Goal: Communication & Community: Answer question/provide support

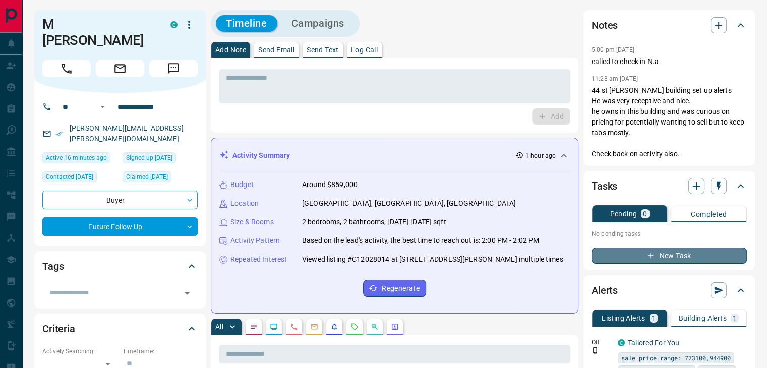
click at [651, 255] on icon "button" at bounding box center [650, 255] width 9 height 9
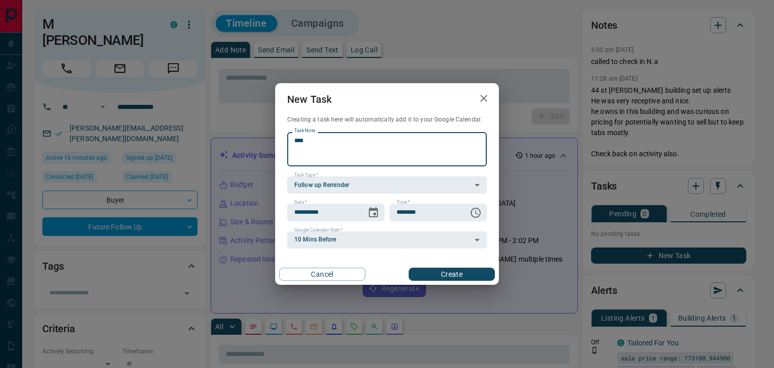
type textarea "****"
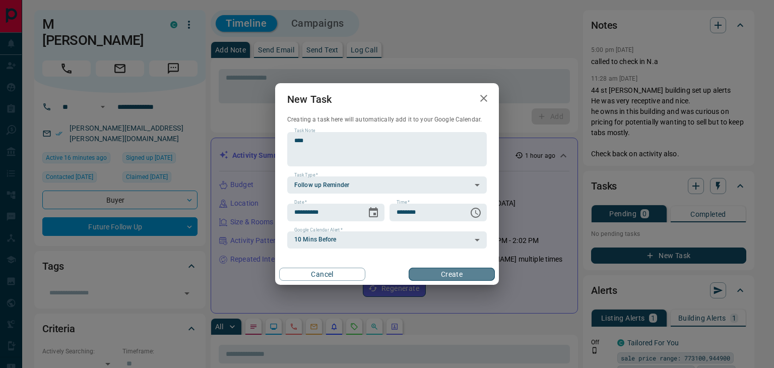
click at [471, 275] on button "Create" at bounding box center [452, 274] width 86 height 13
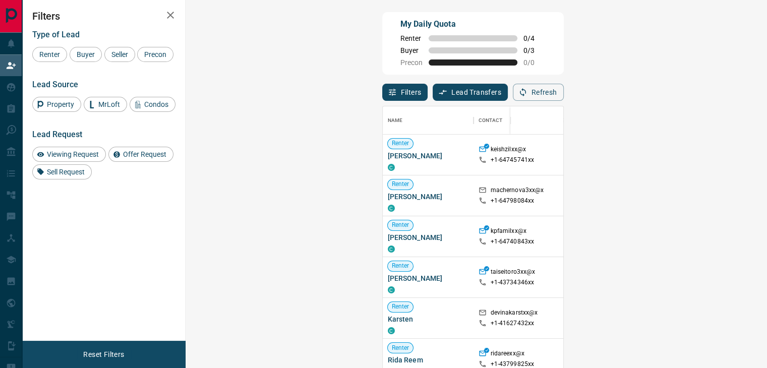
scroll to position [270, 551]
click at [527, 92] on icon "button" at bounding box center [522, 92] width 9 height 9
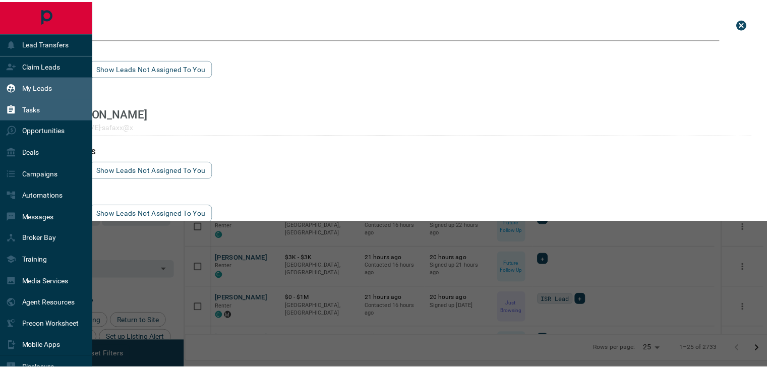
scroll to position [270, 576]
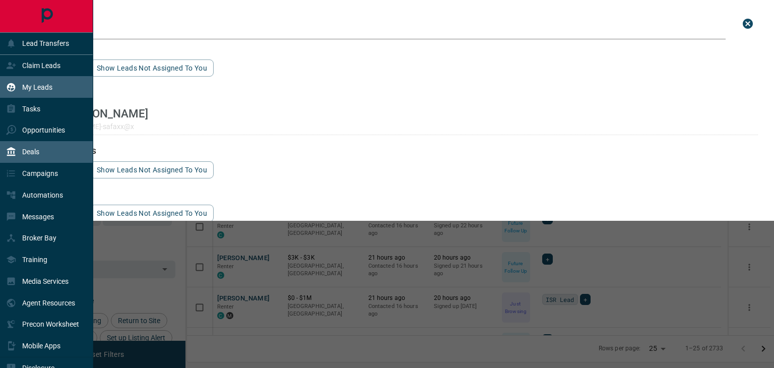
click at [42, 157] on div "Deals" at bounding box center [46, 152] width 93 height 22
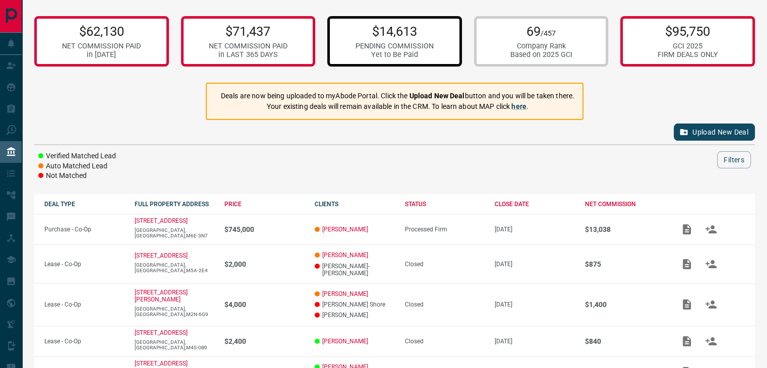
click at [380, 35] on p "$14,613" at bounding box center [394, 31] width 78 height 15
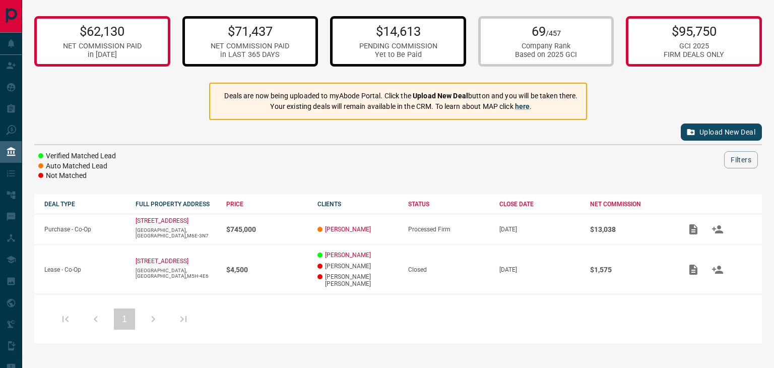
click at [268, 39] on div "$71,437 NET COMMISSION PAID in LAST 365 DAYS" at bounding box center [250, 41] width 79 height 35
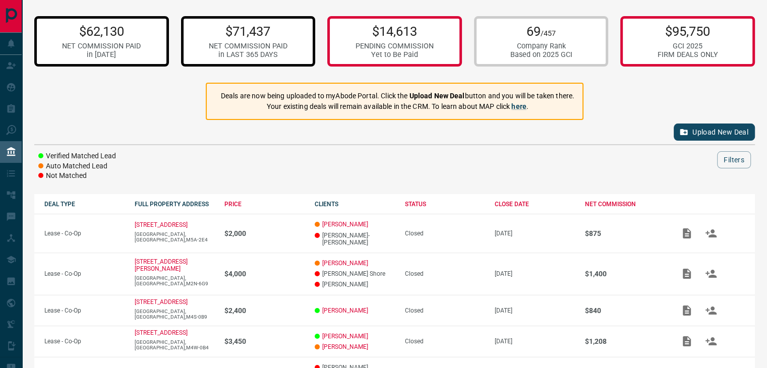
click at [91, 30] on p "$62,130" at bounding box center [101, 31] width 79 height 15
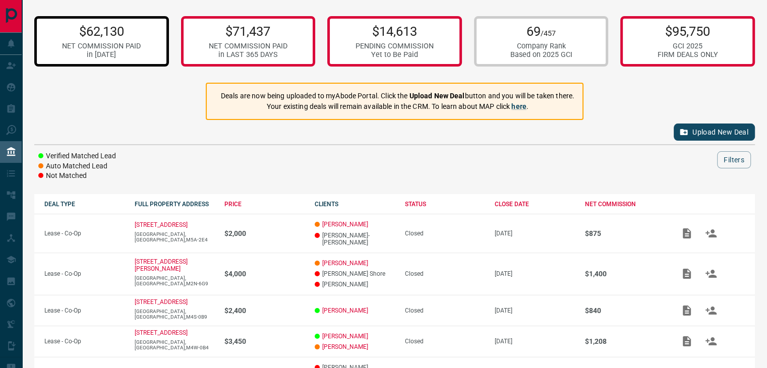
click at [96, 40] on div "$62,130 NET COMMISSION PAID in [DATE]" at bounding box center [101, 41] width 79 height 35
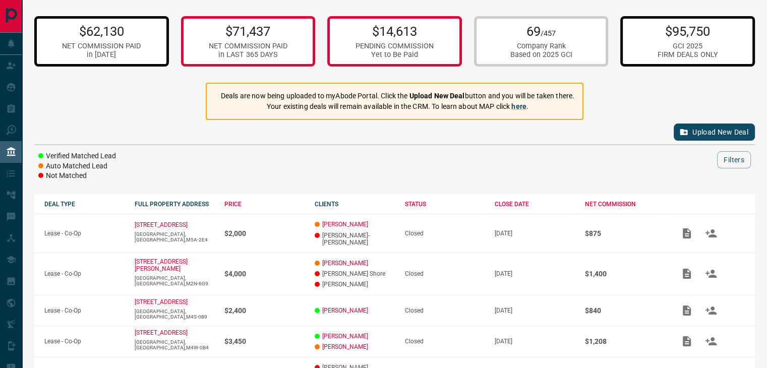
click at [709, 28] on p "$95,750" at bounding box center [687, 31] width 60 height 15
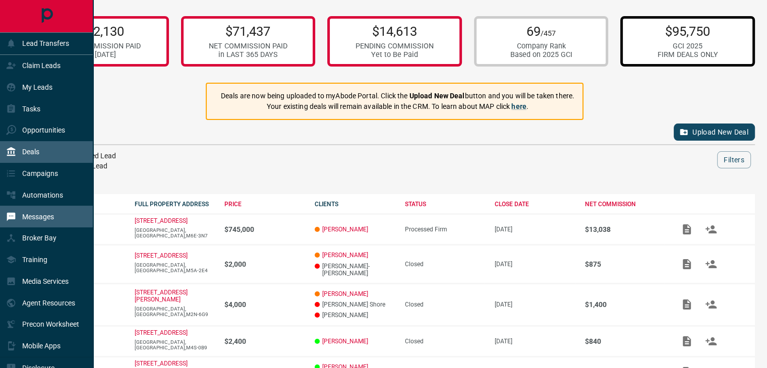
click at [52, 218] on p "Messages" at bounding box center [38, 217] width 32 height 8
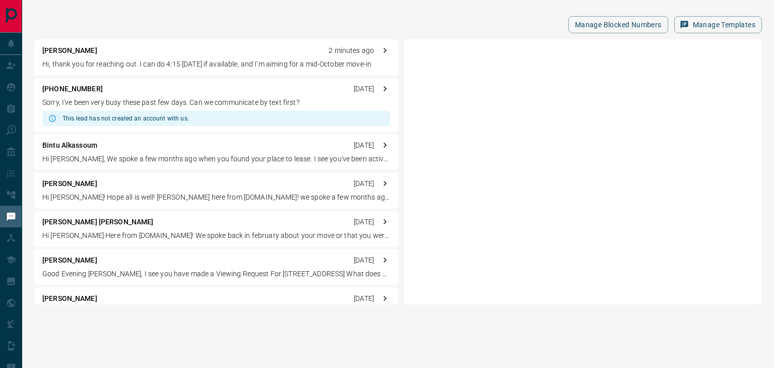
click at [160, 63] on p "Hi, thank you for reaching out. I can do 4:15 [DATE] if available, and I’m aimi…" at bounding box center [216, 64] width 348 height 11
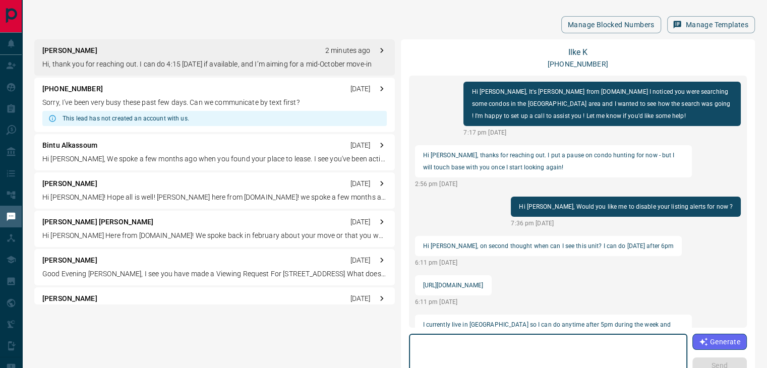
scroll to position [433, 0]
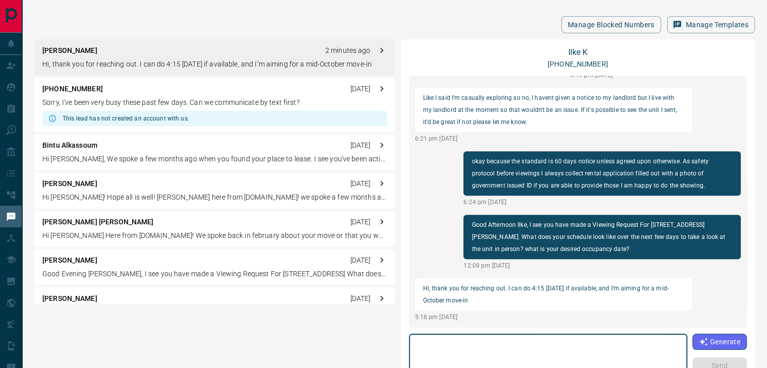
click at [503, 353] on textarea at bounding box center [548, 359] width 264 height 43
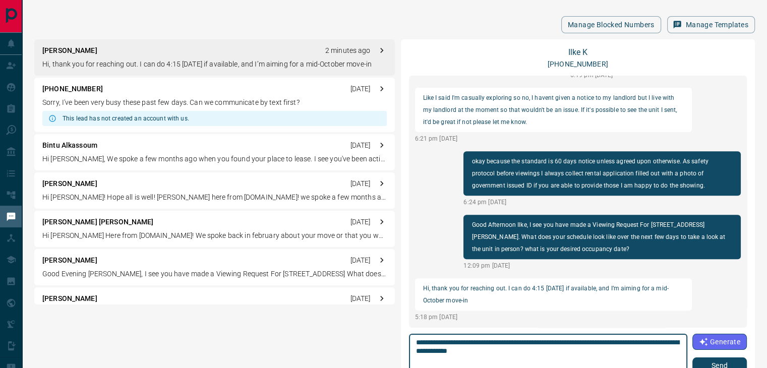
type textarea "**********"
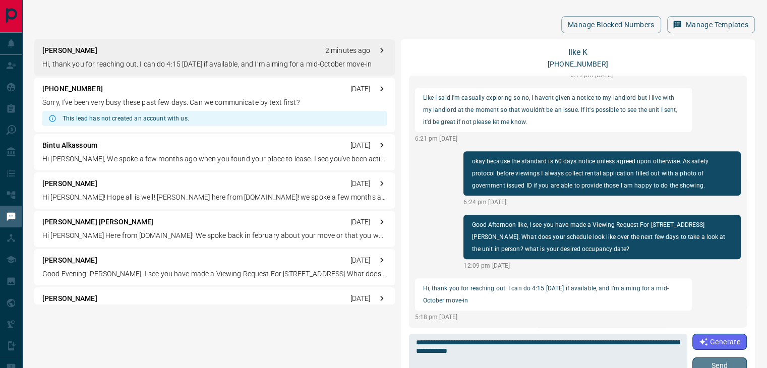
click at [696, 359] on button "Send" at bounding box center [719, 365] width 54 height 16
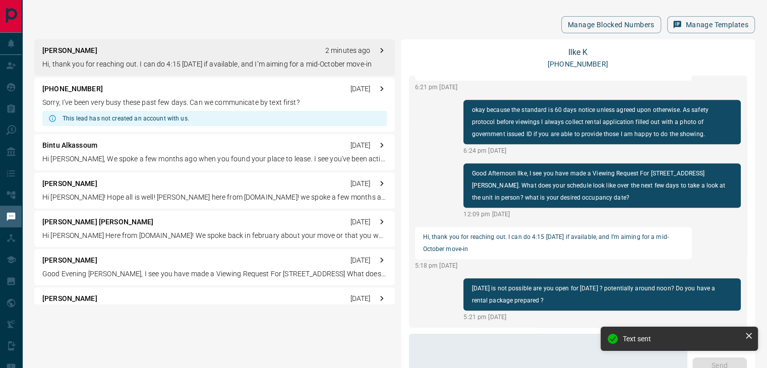
scroll to position [523, 0]
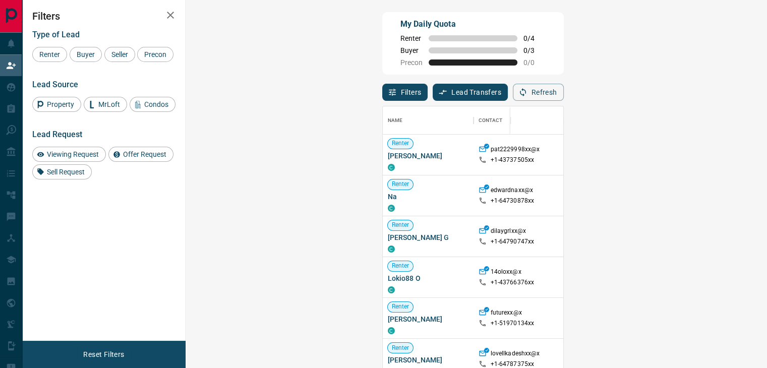
scroll to position [270, 551]
